Goal: Find specific page/section: Find specific page/section

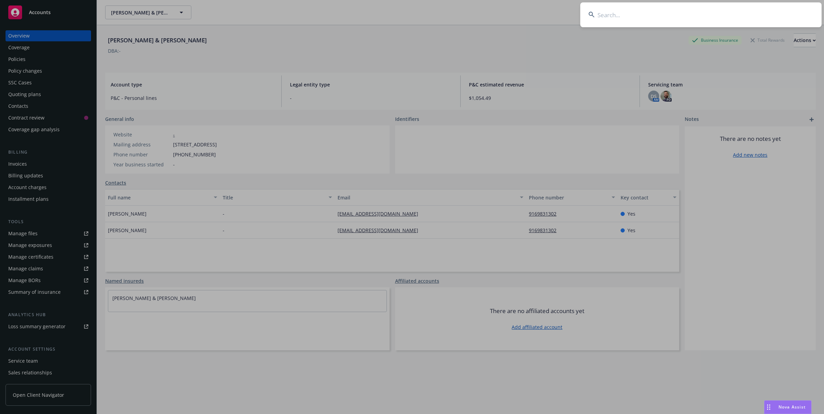
click at [755, 13] on input at bounding box center [700, 14] width 241 height 25
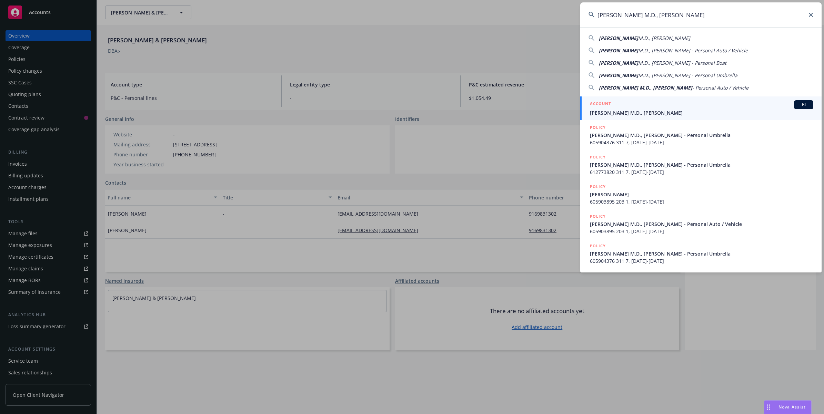
type input "[PERSON_NAME] M.D., [PERSON_NAME]"
click at [627, 106] on div "ACCOUNT BI" at bounding box center [701, 104] width 223 height 9
